Goal: Transaction & Acquisition: Purchase product/service

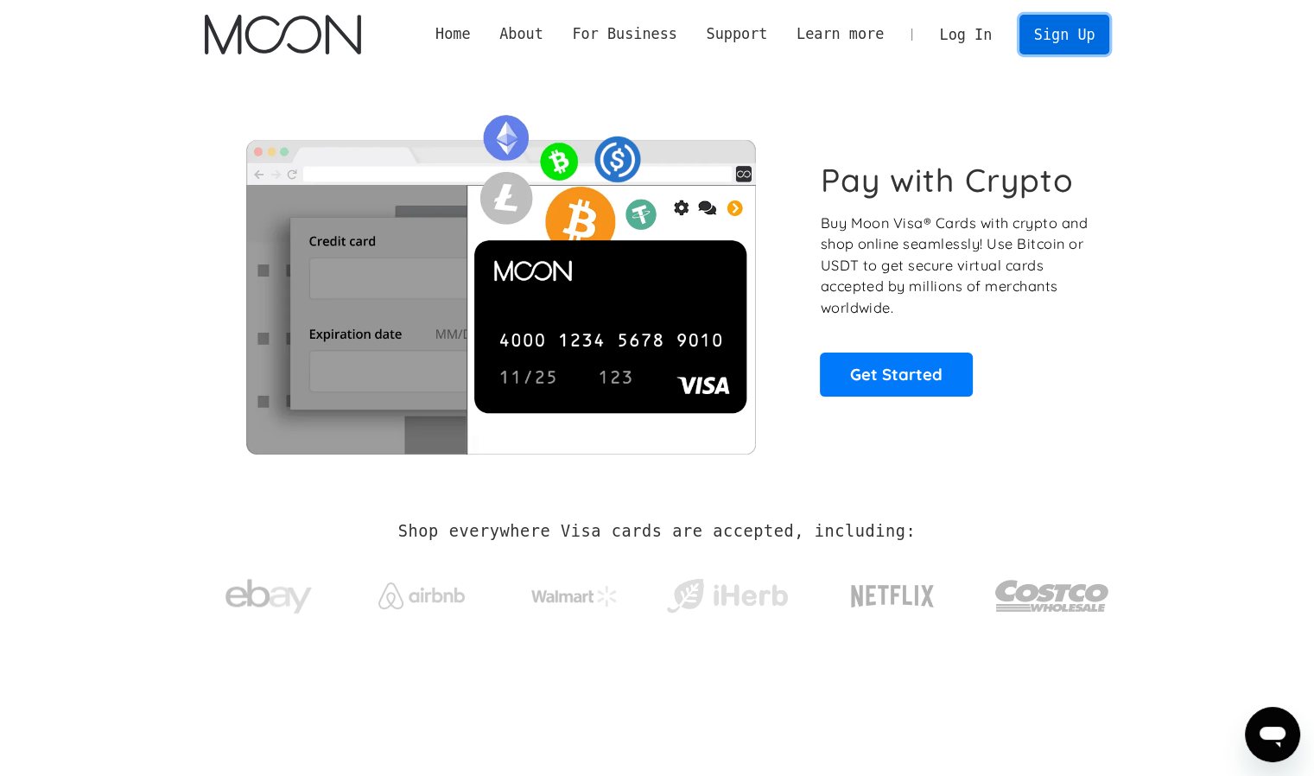
click at [649, 41] on link "Sign Up" at bounding box center [1064, 34] width 90 height 39
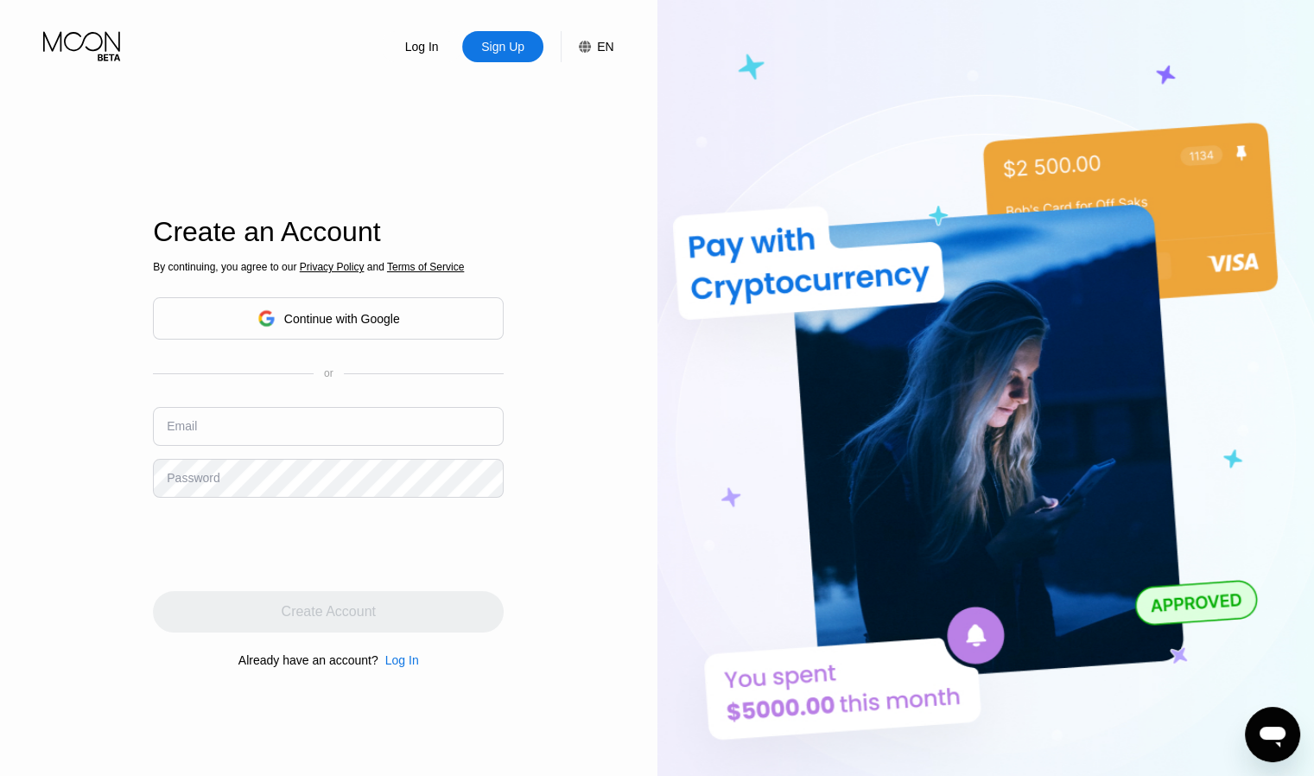
click at [430, 321] on div "Continue with Google" at bounding box center [328, 318] width 351 height 42
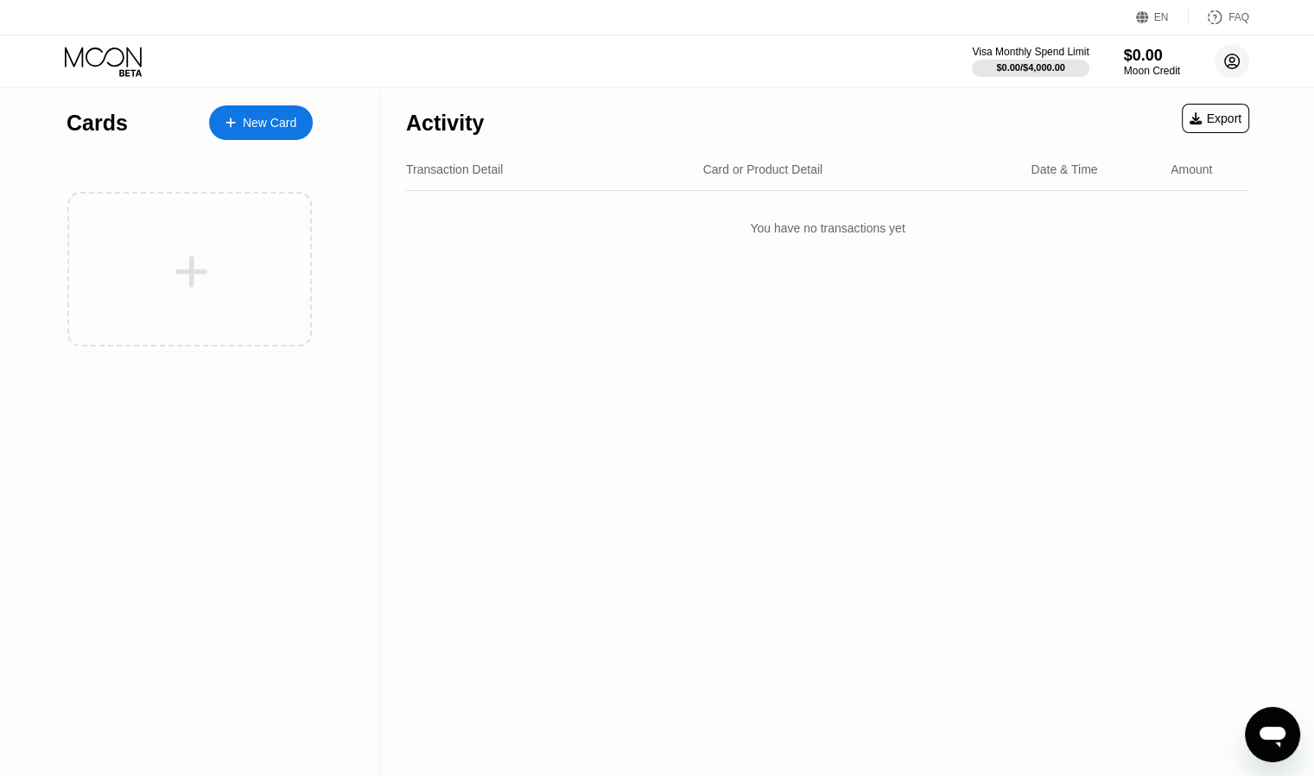
click at [1225, 65] on icon at bounding box center [1232, 61] width 15 height 15
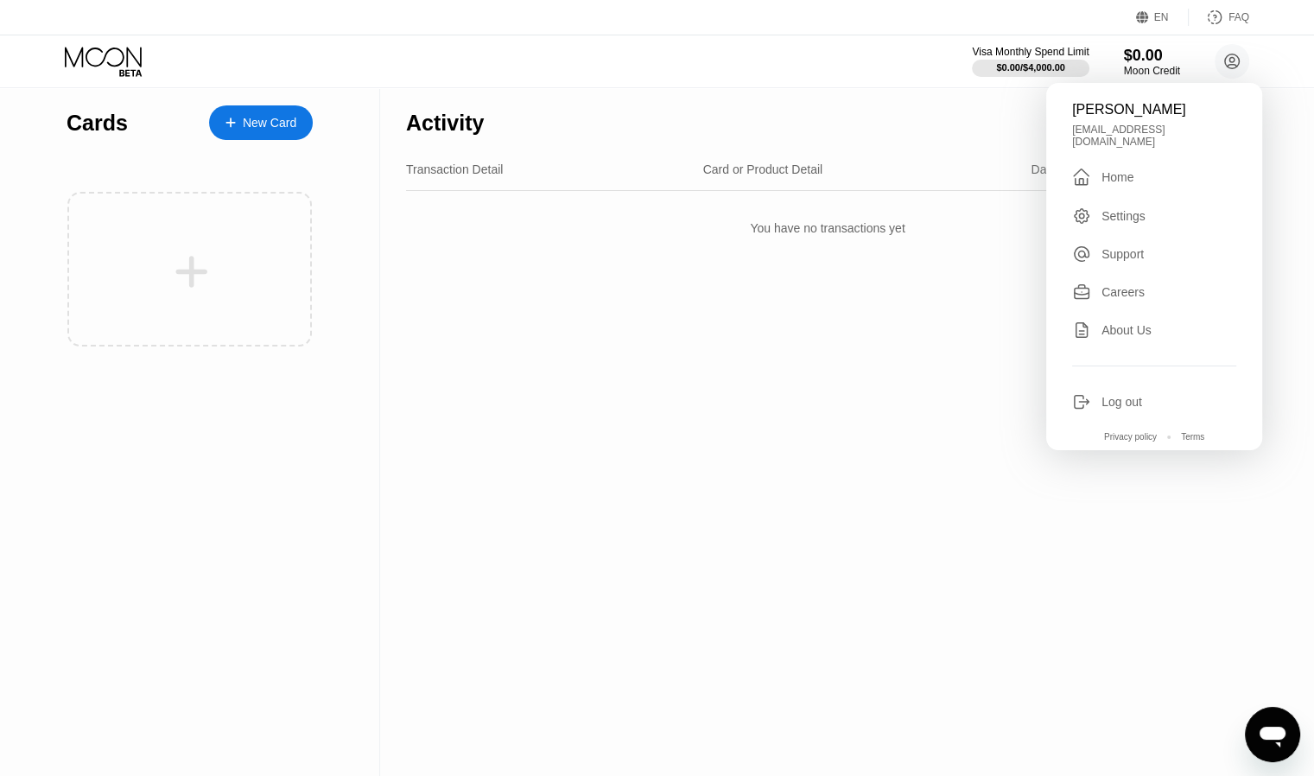
click at [928, 364] on div "Activity Export Transaction Detail Card or Product Detail Date & Time Amount Yo…" at bounding box center [827, 432] width 895 height 688
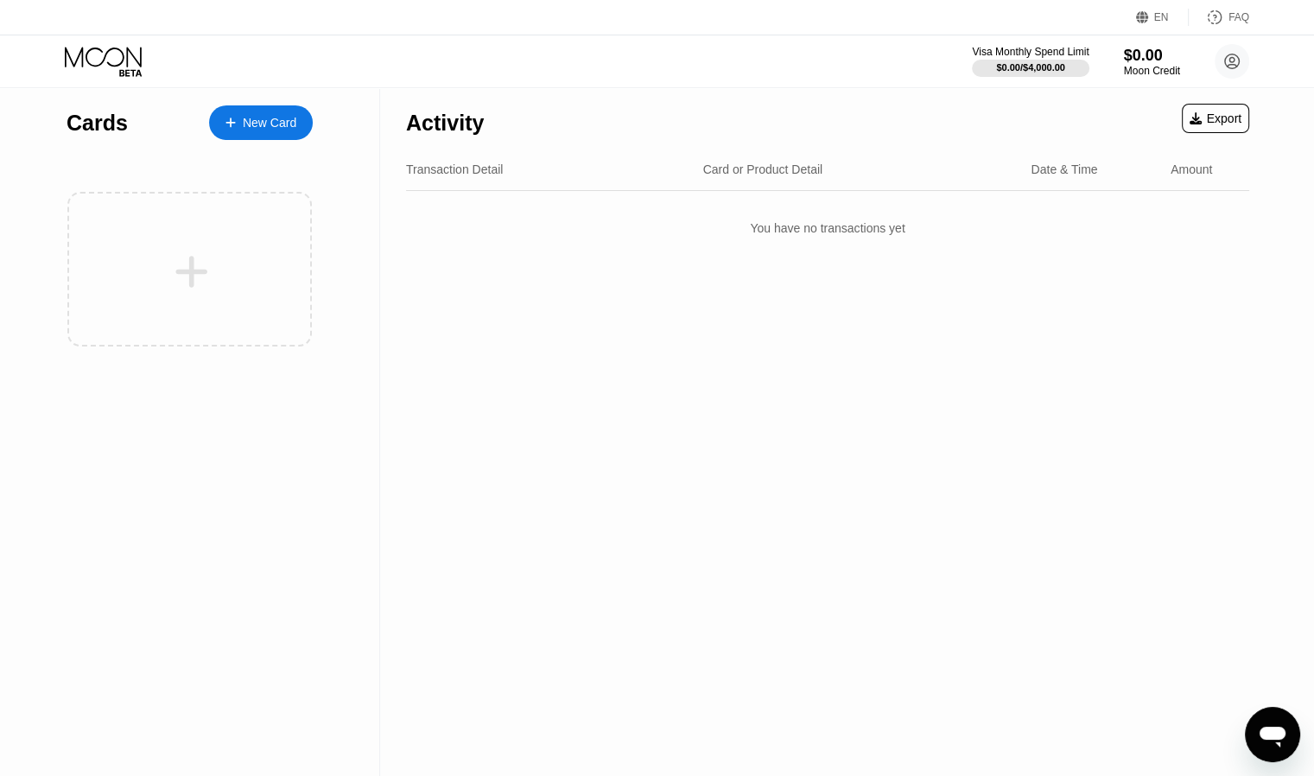
click at [282, 127] on div "New Card" at bounding box center [270, 123] width 54 height 15
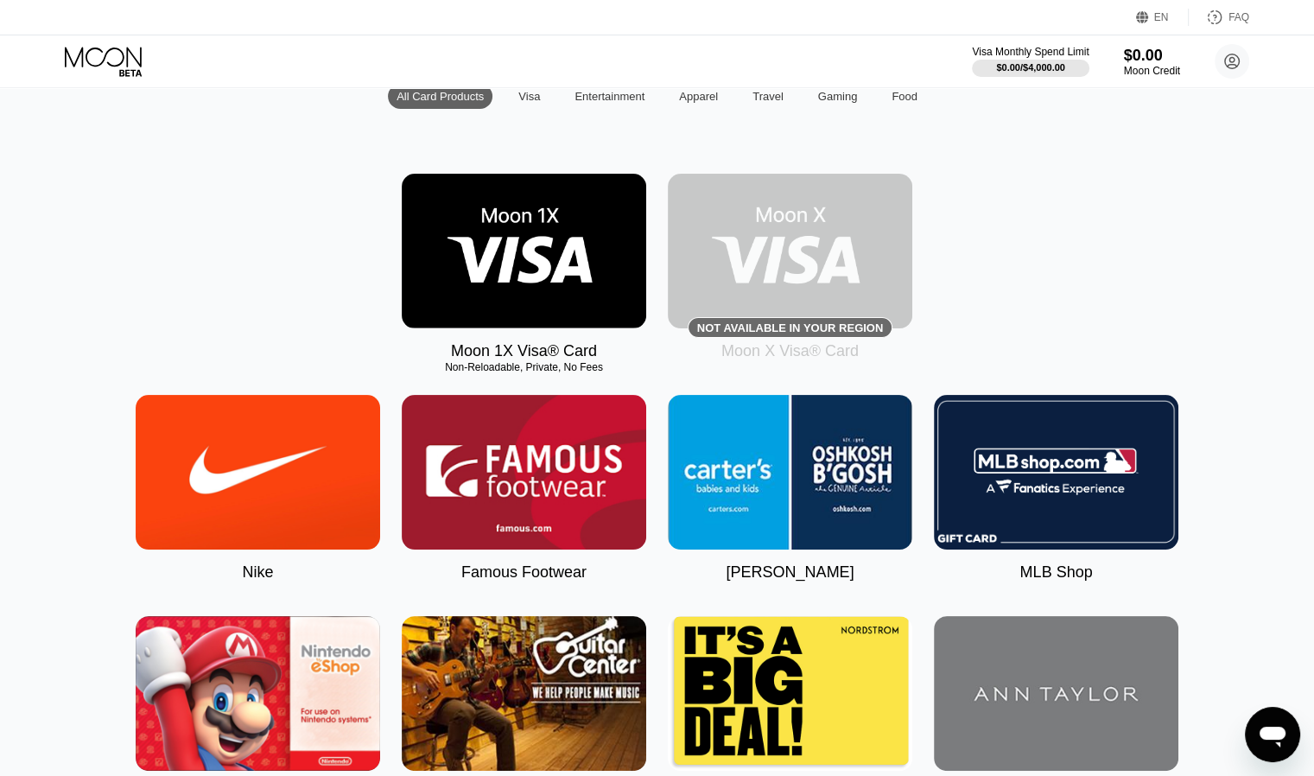
click at [512, 290] on img at bounding box center [524, 251] width 244 height 155
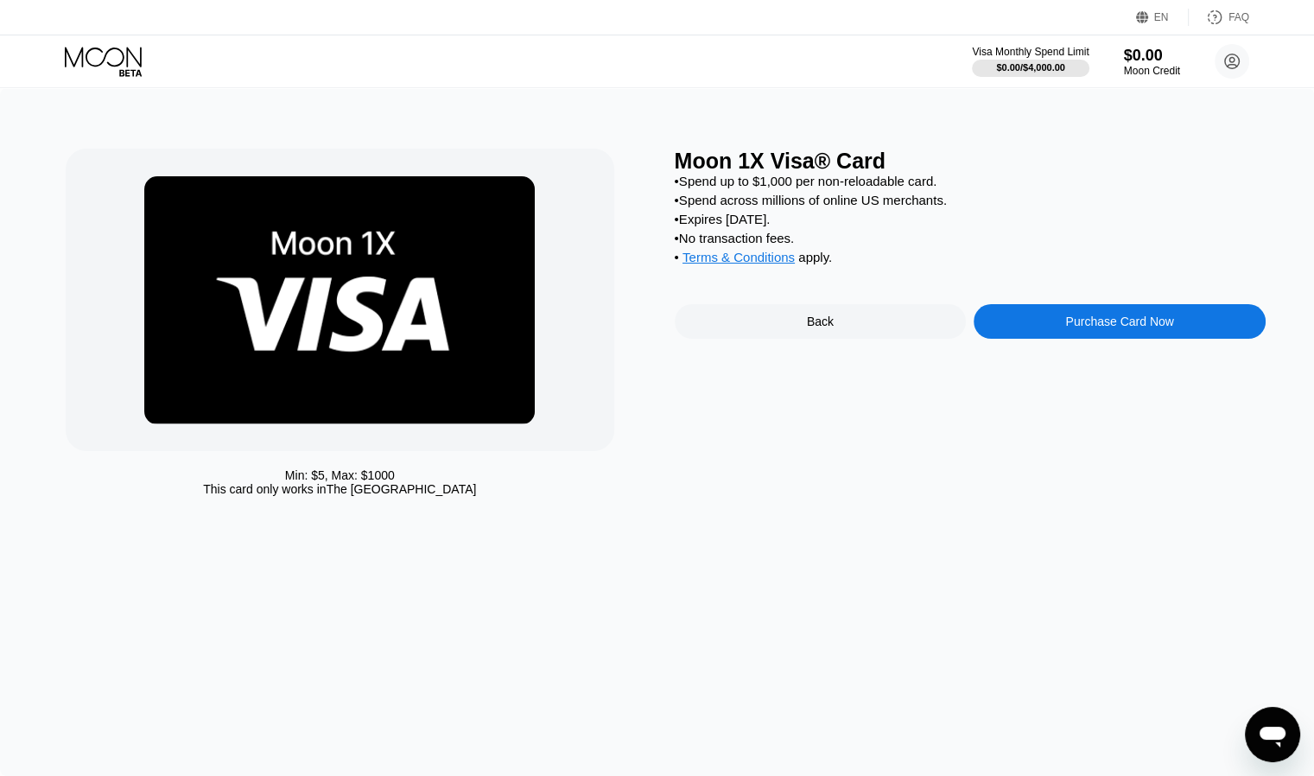
click at [1094, 195] on div "• Spend up to $1,000 per non-reloadable card. • Spend across millions of online…" at bounding box center [970, 223] width 591 height 99
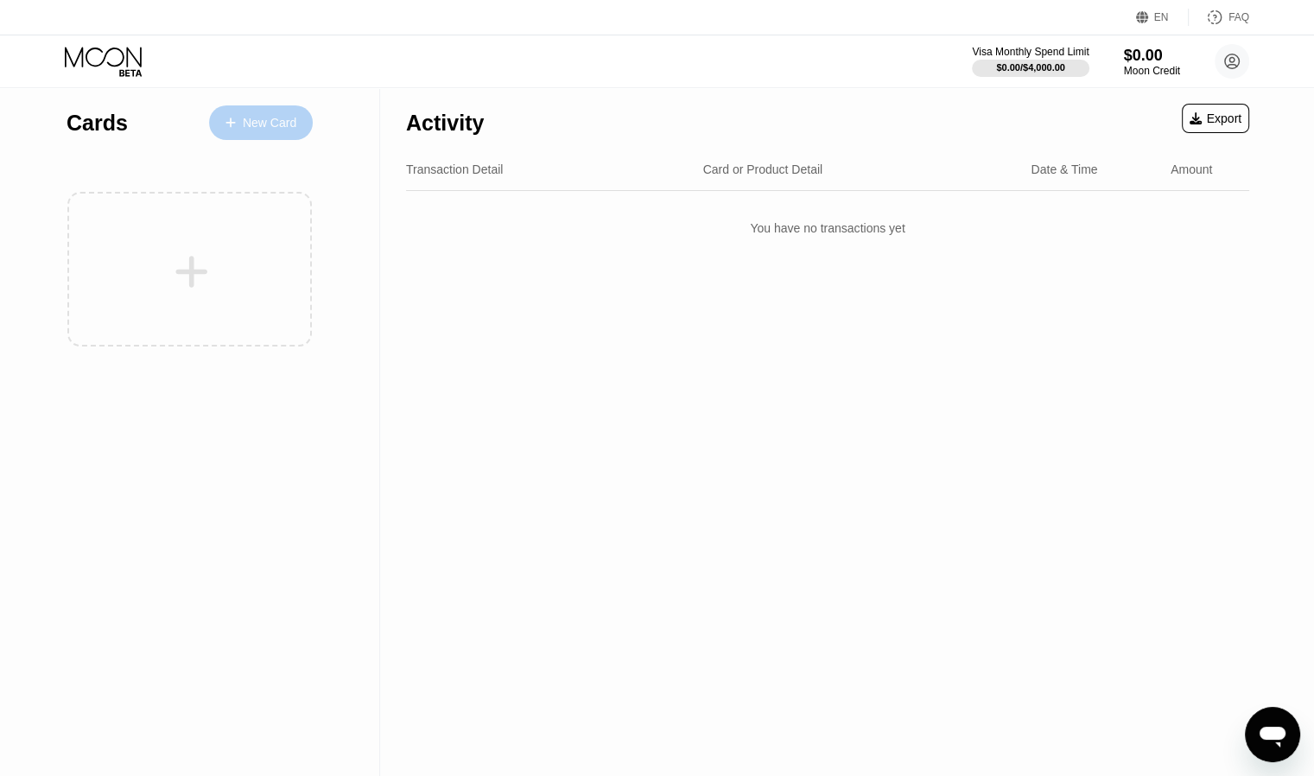
click at [255, 127] on div "New Card" at bounding box center [270, 123] width 54 height 15
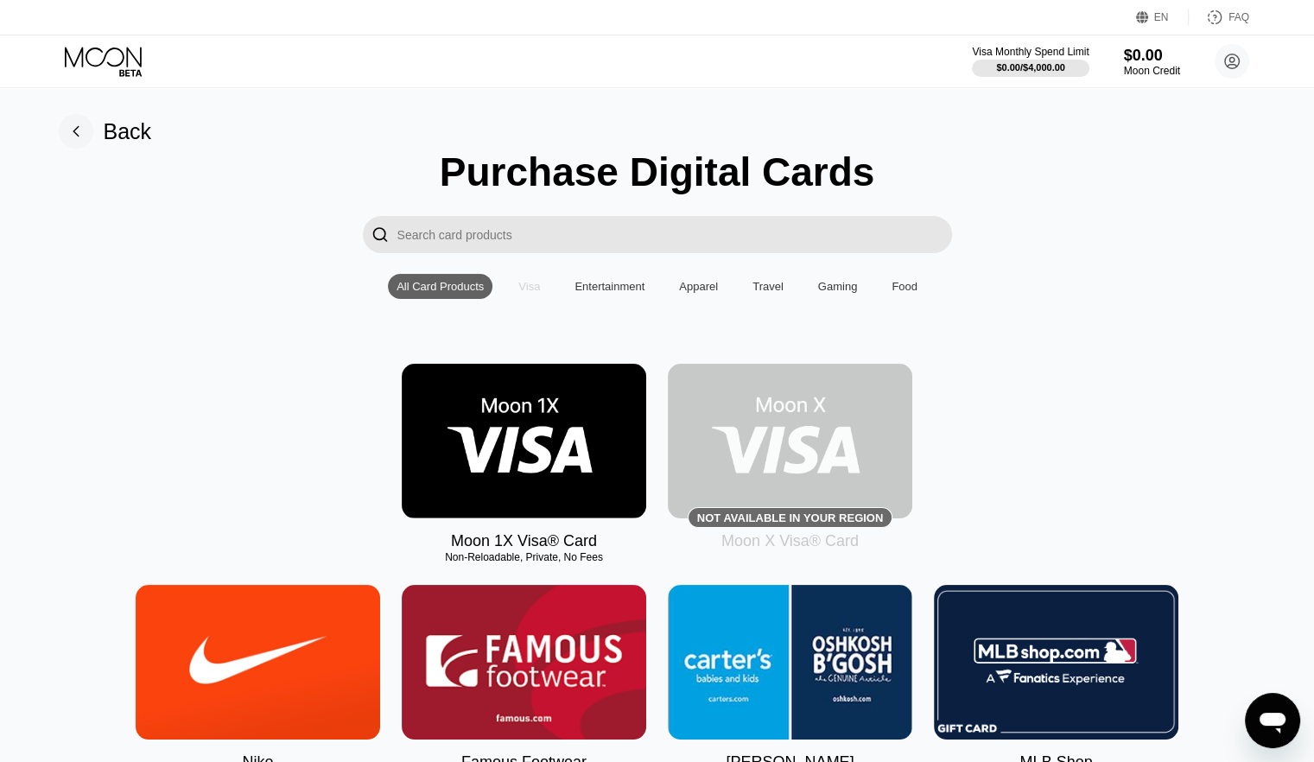
click at [537, 293] on div "Visa" at bounding box center [529, 286] width 22 height 13
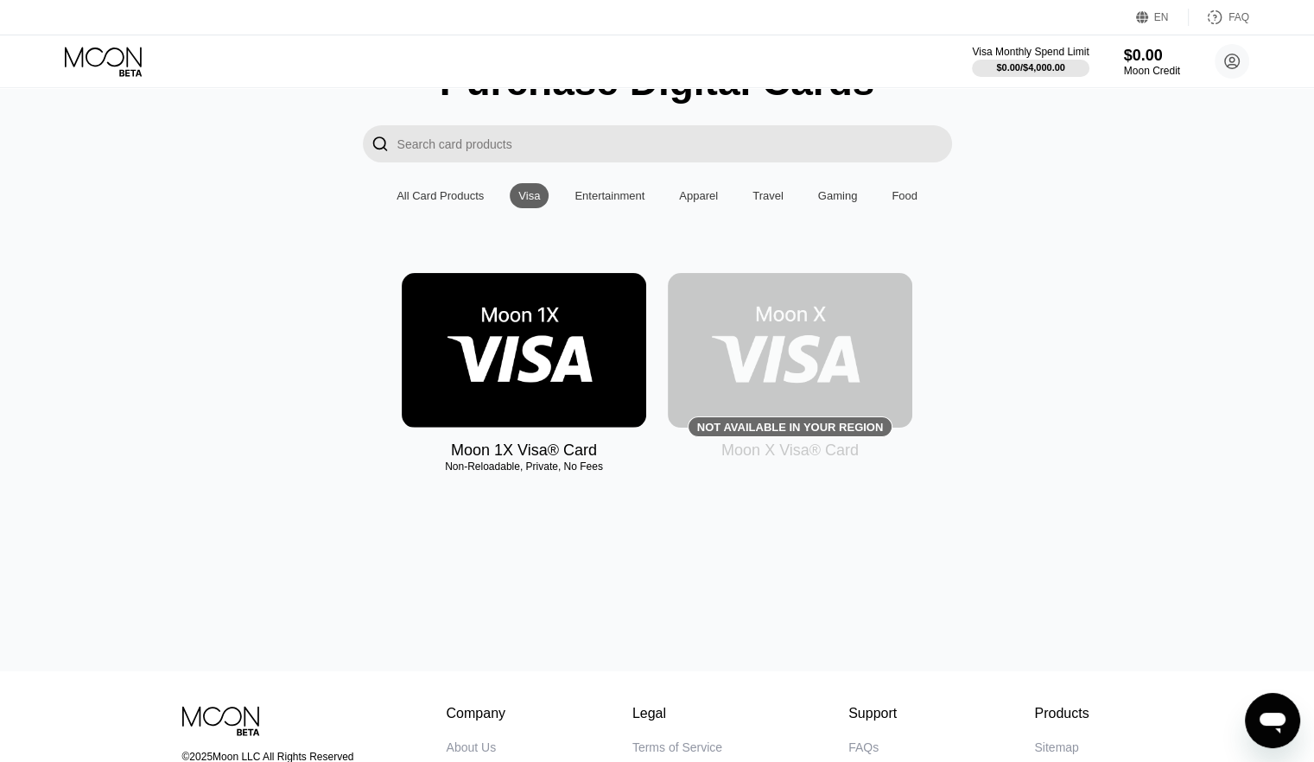
scroll to position [92, 0]
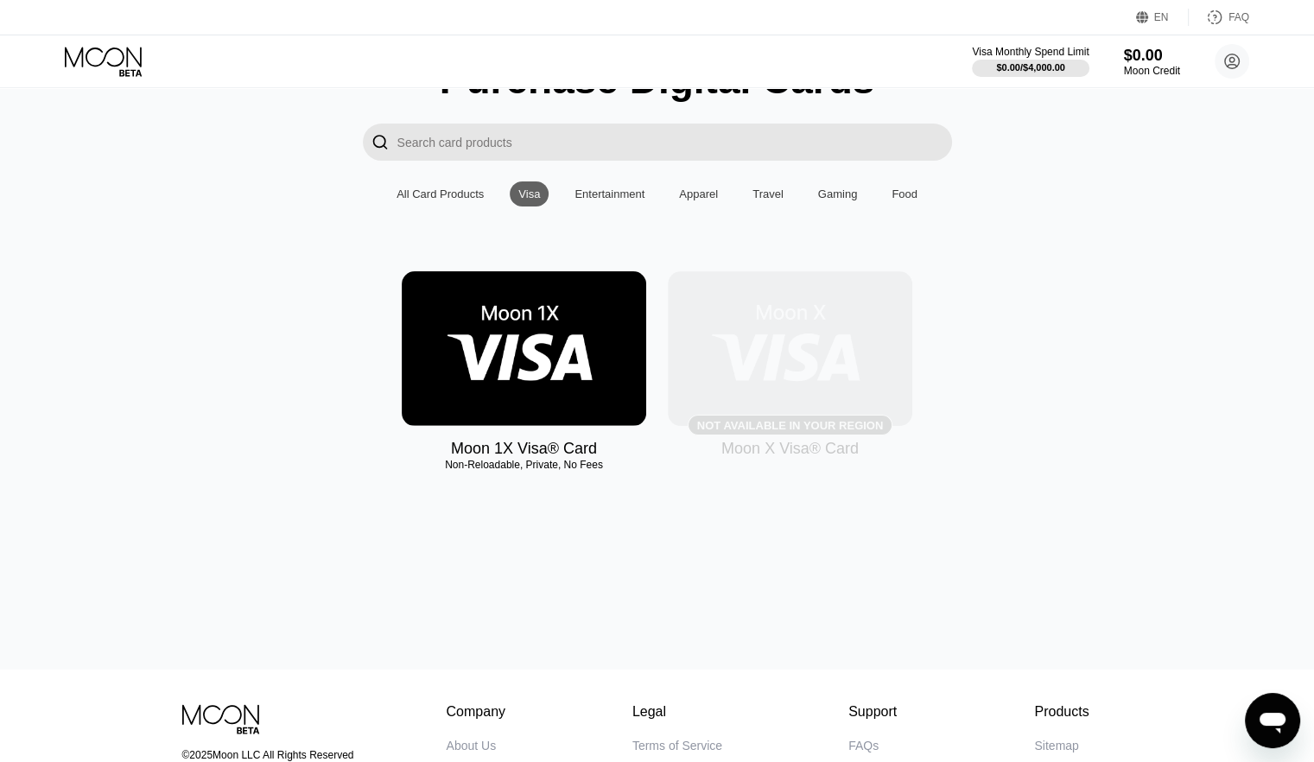
click at [836, 364] on img at bounding box center [790, 348] width 244 height 155
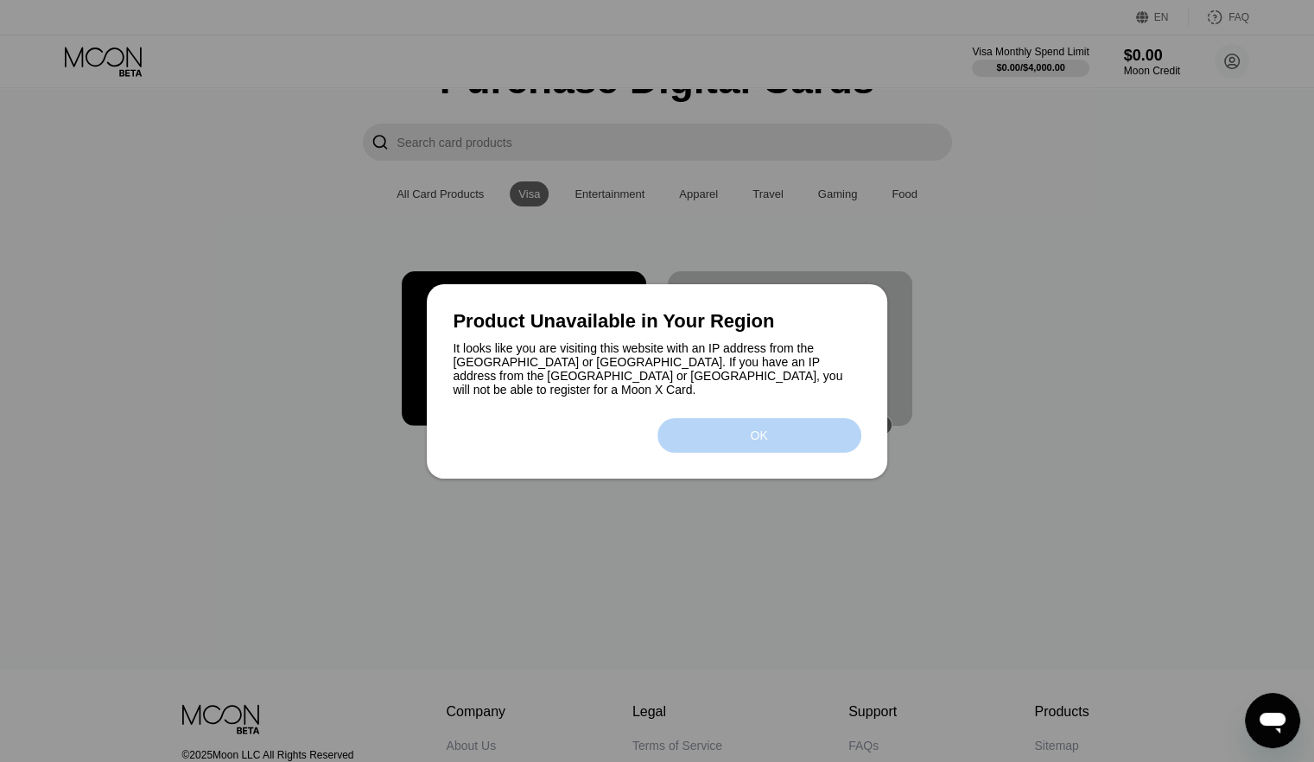
click at [751, 447] on div "OK" at bounding box center [759, 435] width 204 height 35
